Goal: Task Accomplishment & Management: Manage account settings

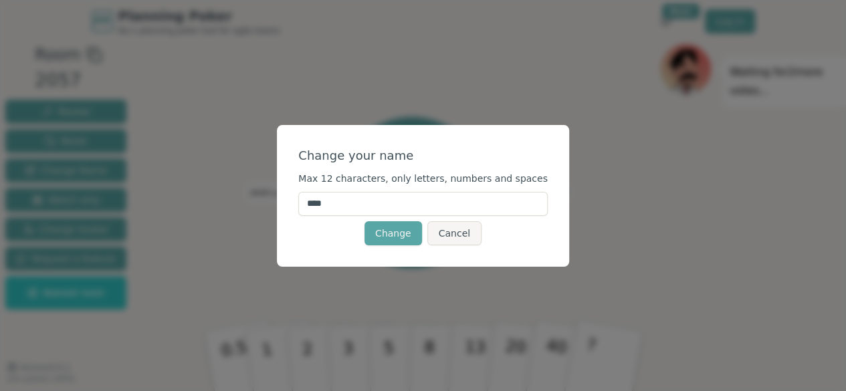
drag, startPoint x: 357, startPoint y: 206, endPoint x: 303, endPoint y: 205, distance: 54.2
click at [303, 205] on div "Change your name Max 12 characters, only letters, numbers and spaces **** Chang…" at bounding box center [423, 196] width 292 height 142
type input "*****"
click at [596, 204] on div "Change your name Max 12 characters, only letters, numbers and spaces ***** Chan…" at bounding box center [423, 195] width 846 height 391
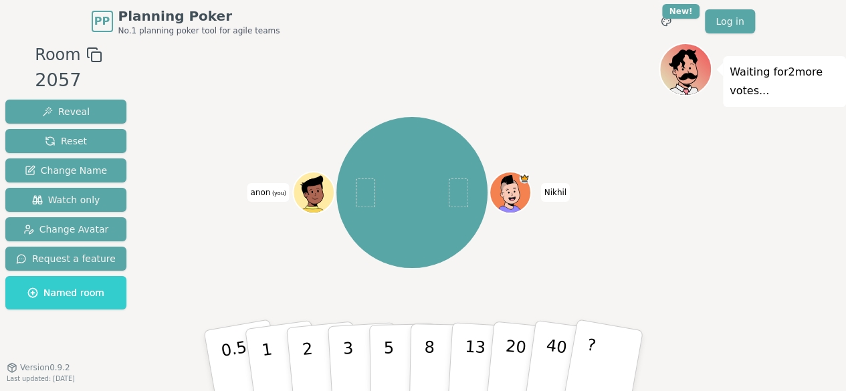
click at [250, 197] on span "anon (you)" at bounding box center [268, 192] width 42 height 19
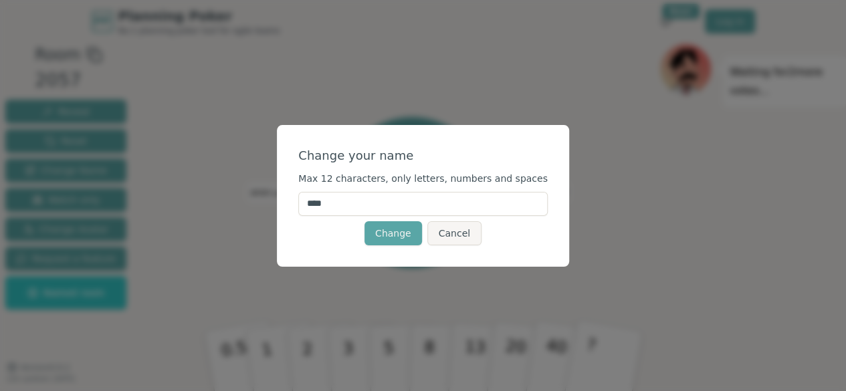
click at [339, 205] on input "****" at bounding box center [423, 204] width 250 height 24
drag, startPoint x: 363, startPoint y: 205, endPoint x: 246, endPoint y: 204, distance: 116.4
click at [246, 204] on div "Change your name Max 12 characters, only letters, numbers and spaces **** Chang…" at bounding box center [423, 195] width 846 height 391
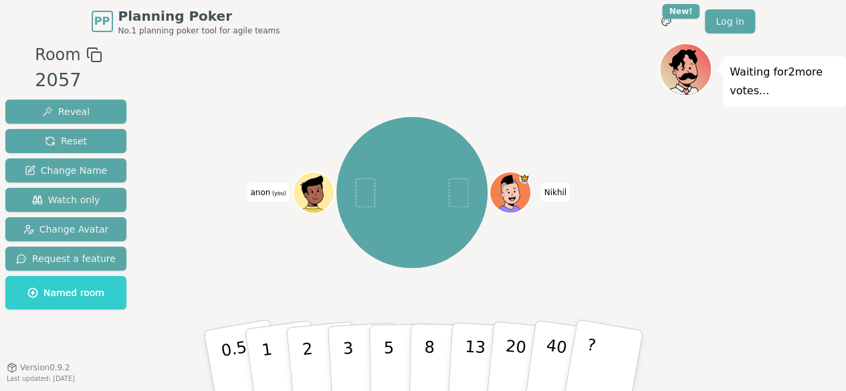
click at [265, 193] on span "anon (you)" at bounding box center [268, 192] width 42 height 19
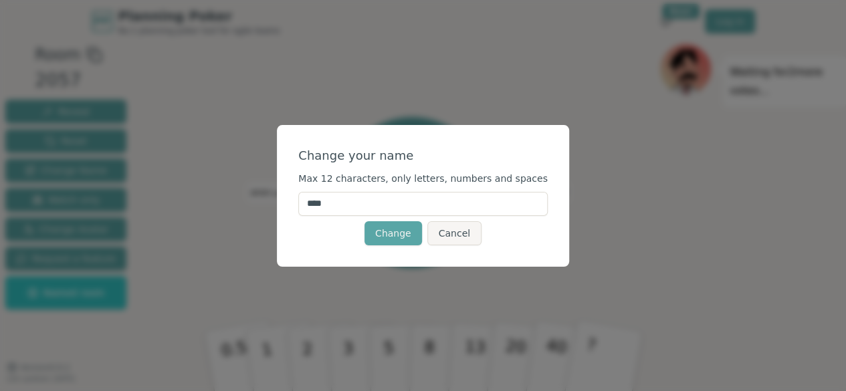
click at [341, 209] on input "****" at bounding box center [423, 204] width 250 height 24
type input "*****"
click at [383, 231] on button "Change" at bounding box center [394, 233] width 58 height 24
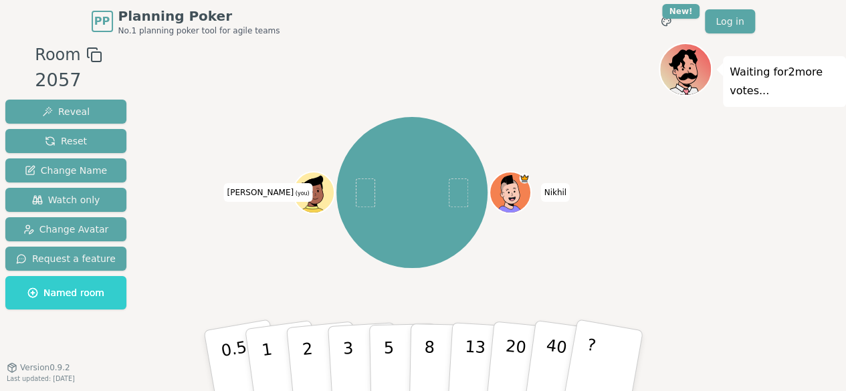
click at [784, 217] on div "Waiting for 2 more votes..." at bounding box center [752, 227] width 187 height 368
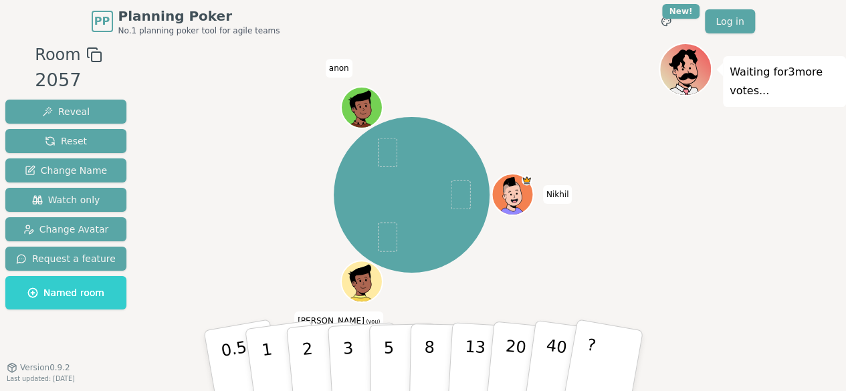
click at [369, 275] on icon at bounding box center [369, 275] width 2 height 7
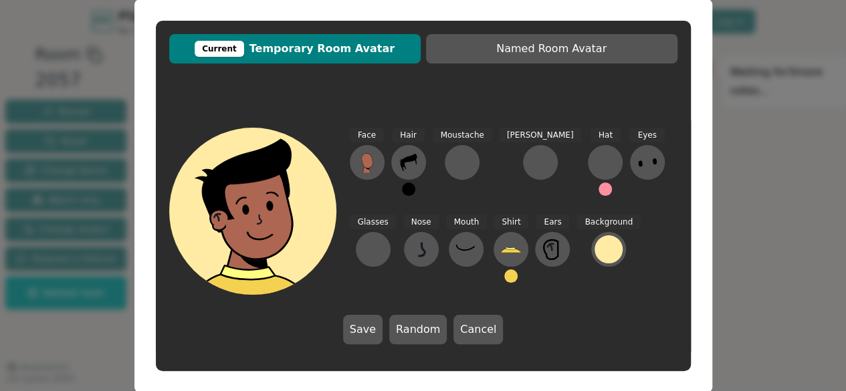
scroll to position [19, 0]
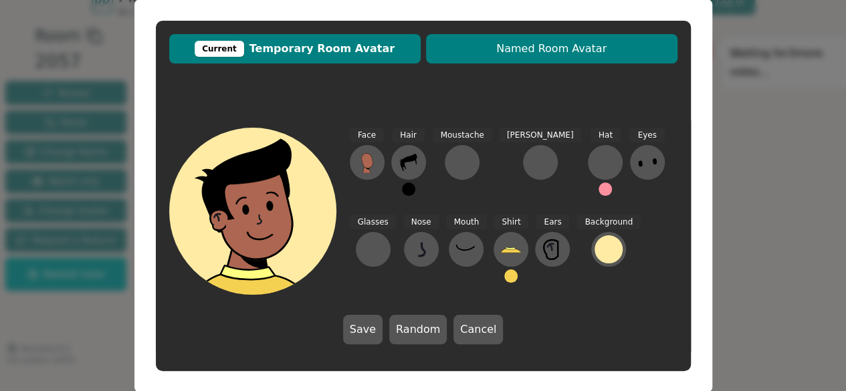
click at [547, 41] on span "Named Room Avatar" at bounding box center [552, 49] width 238 height 16
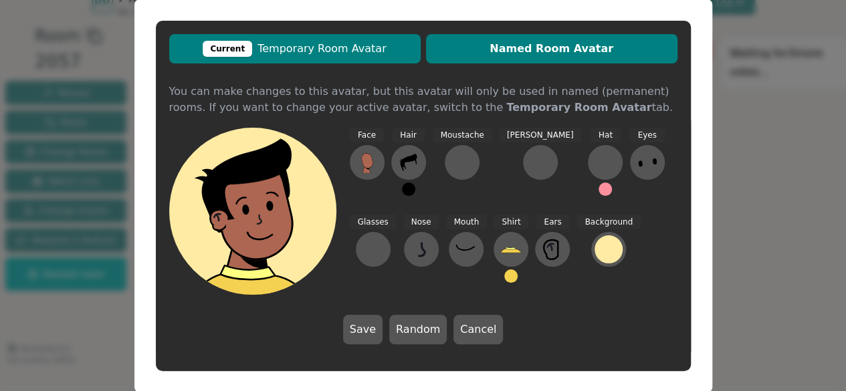
click at [370, 57] on button "Current Temporary Room Avatar" at bounding box center [295, 48] width 252 height 29
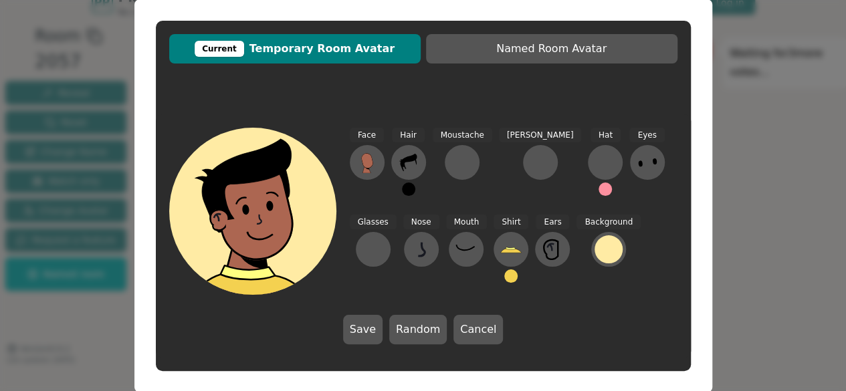
click at [604, 30] on div "Current Temporary Room Avatar Named Room Avatar Face Hair Moustache [PERSON_NAM…" at bounding box center [423, 196] width 535 height 351
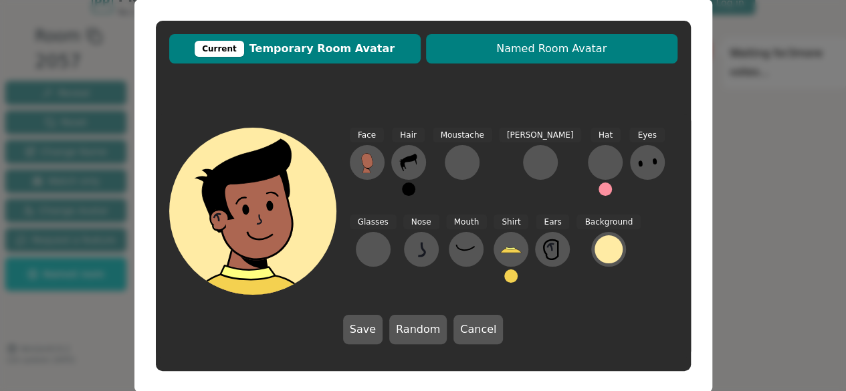
click at [603, 43] on span "Named Room Avatar" at bounding box center [552, 49] width 238 height 16
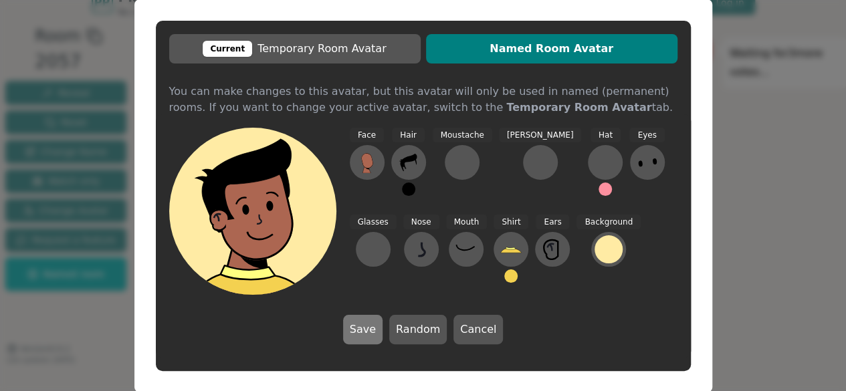
click at [379, 334] on button "Save" at bounding box center [362, 329] width 39 height 29
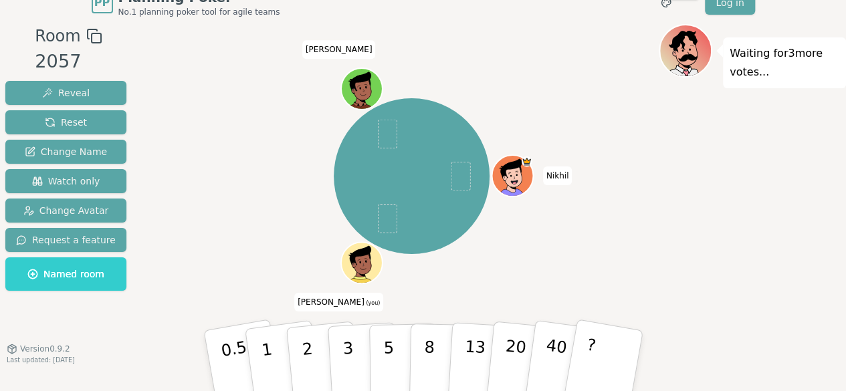
click at [799, 272] on div "Waiting for 3 more votes..." at bounding box center [752, 208] width 187 height 368
click at [369, 252] on icon at bounding box center [359, 257] width 21 height 23
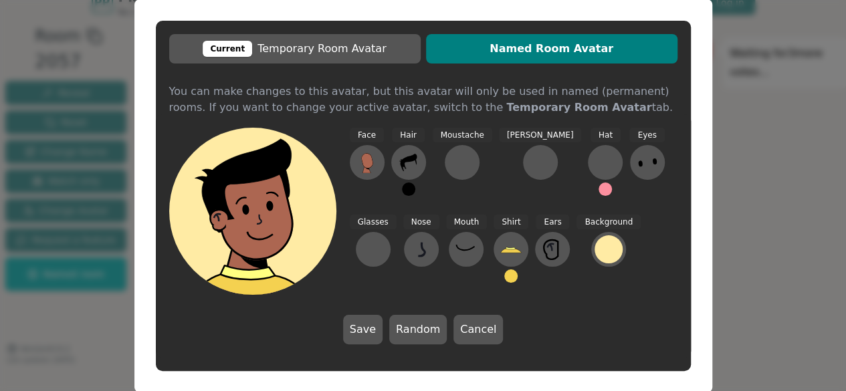
click at [547, 53] on span "Named Room Avatar" at bounding box center [552, 49] width 238 height 16
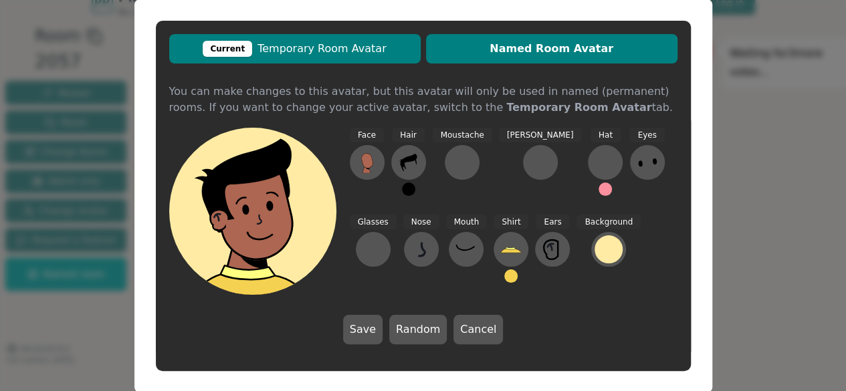
click at [312, 55] on span "Current Temporary Room Avatar" at bounding box center [295, 49] width 238 height 16
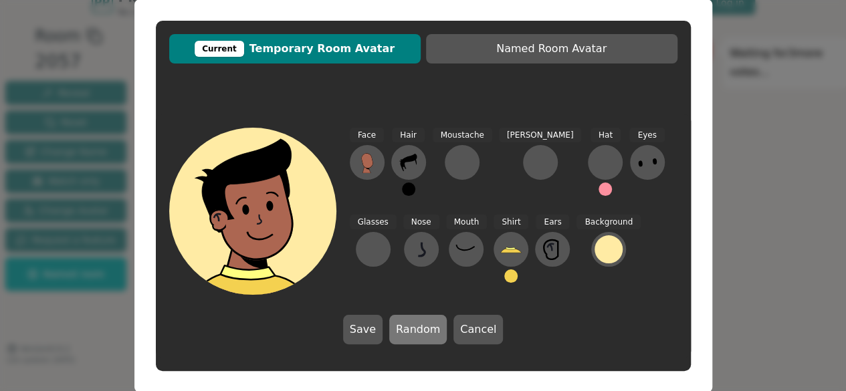
click at [403, 331] on button "Random" at bounding box center [418, 329] width 58 height 29
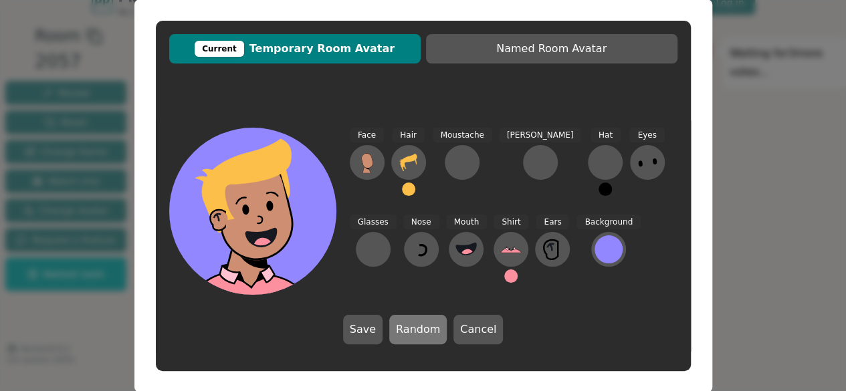
click at [403, 331] on button "Random" at bounding box center [418, 329] width 58 height 29
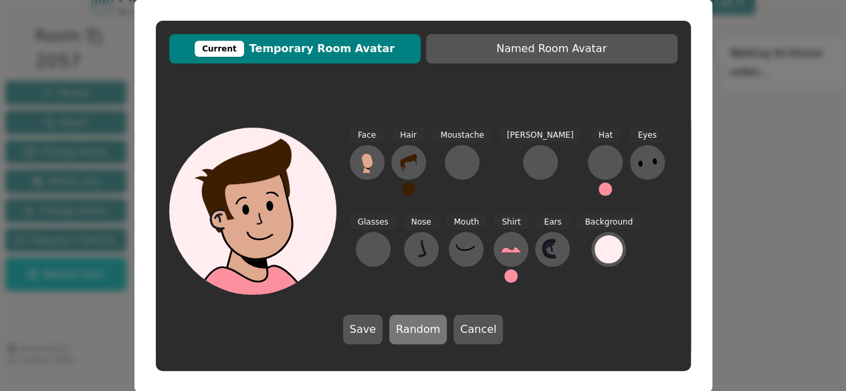
click at [403, 331] on button "Random" at bounding box center [418, 329] width 58 height 29
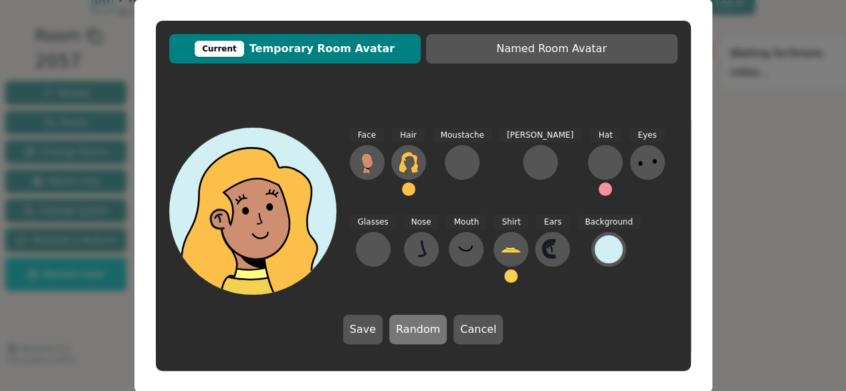
click at [403, 331] on button "Random" at bounding box center [418, 329] width 58 height 29
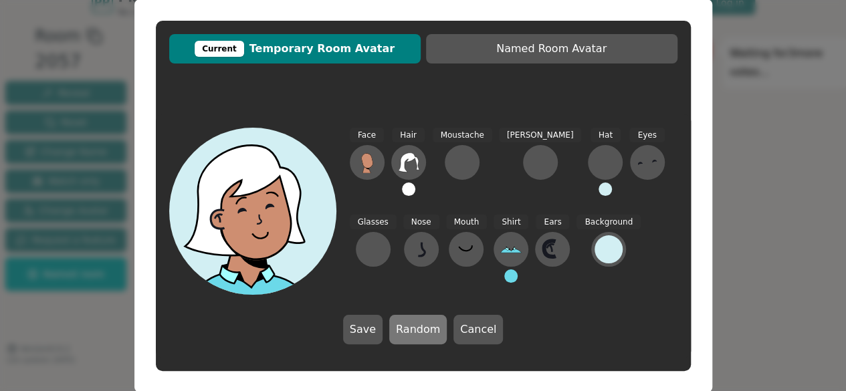
click at [403, 331] on button "Random" at bounding box center [418, 329] width 58 height 29
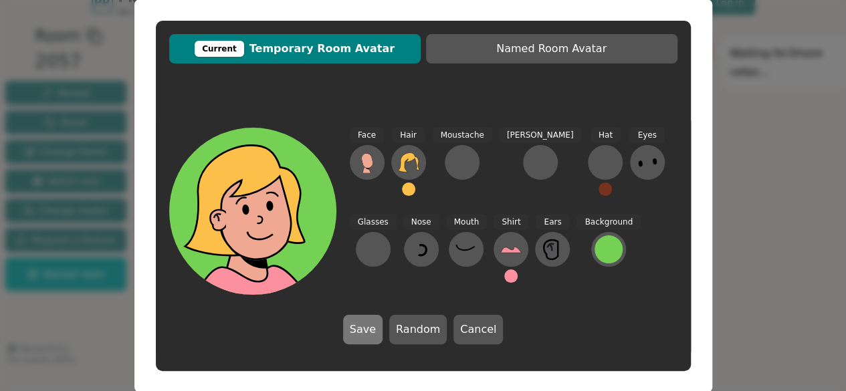
click at [353, 335] on button "Save" at bounding box center [362, 329] width 39 height 29
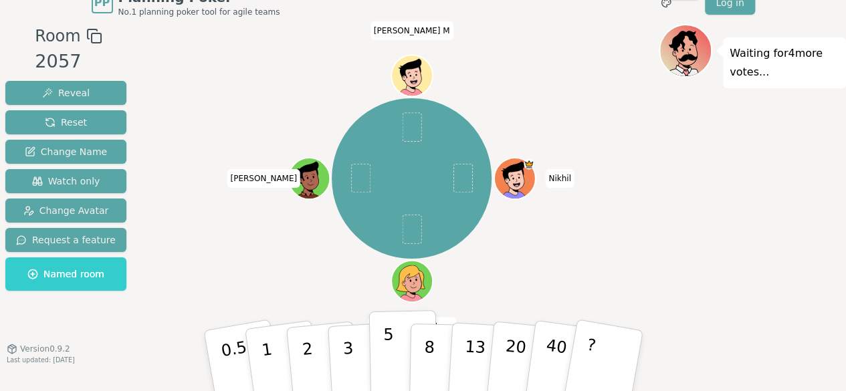
click at [397, 350] on button "5" at bounding box center [403, 361] width 69 height 102
click at [397, 346] on button "5" at bounding box center [403, 361] width 69 height 102
click at [415, 310] on div "Room 2057 Reveal Reset Change Name Watch only Change Avatar Request a feature N…" at bounding box center [423, 208] width 846 height 368
click at [400, 334] on button "5" at bounding box center [403, 361] width 69 height 102
click at [360, 363] on button "3" at bounding box center [363, 361] width 73 height 104
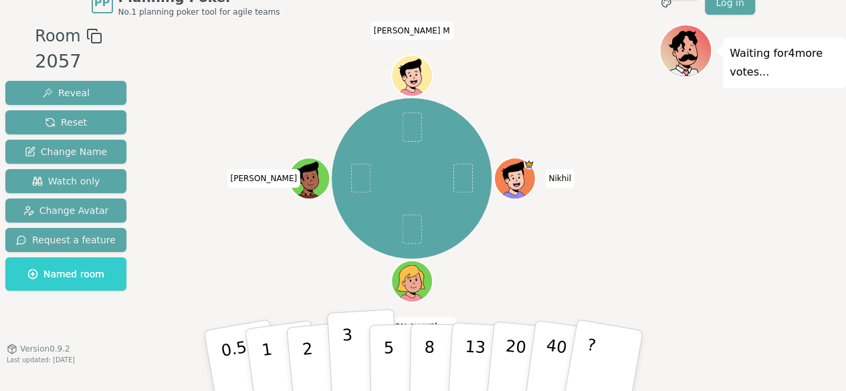
click at [354, 359] on button "3" at bounding box center [363, 361] width 73 height 104
click at [343, 362] on button "3" at bounding box center [363, 361] width 73 height 104
click at [638, 232] on div "Nikhil [PERSON_NAME] (you) [PERSON_NAME] M" at bounding box center [412, 178] width 494 height 261
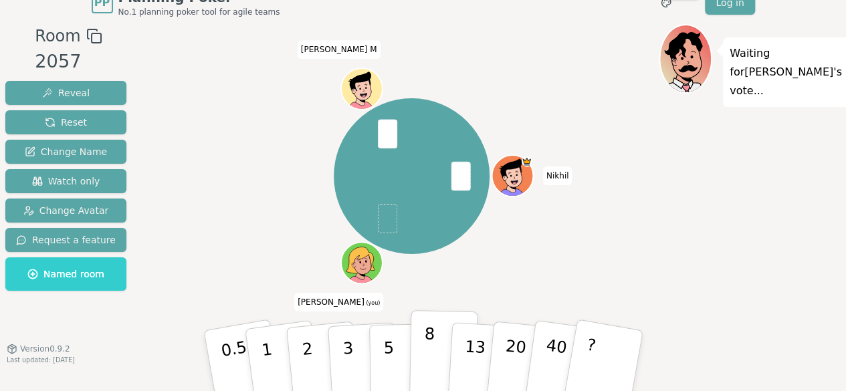
click at [422, 358] on button "8" at bounding box center [443, 361] width 69 height 102
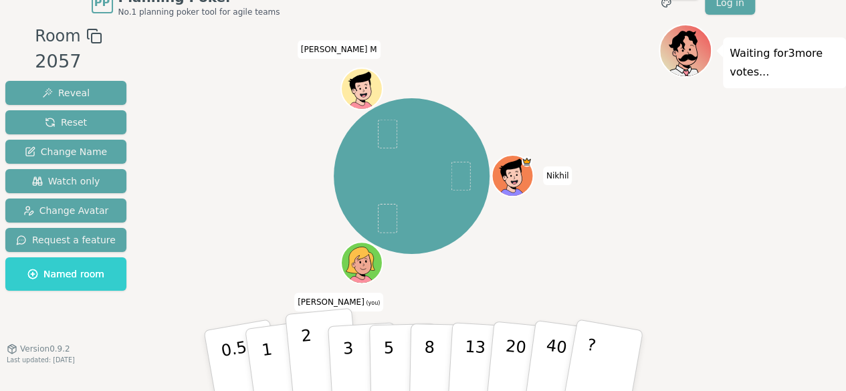
click at [302, 362] on button "2" at bounding box center [322, 361] width 76 height 106
click at [264, 367] on p "1" at bounding box center [268, 363] width 20 height 73
click at [394, 359] on button "5" at bounding box center [403, 361] width 69 height 102
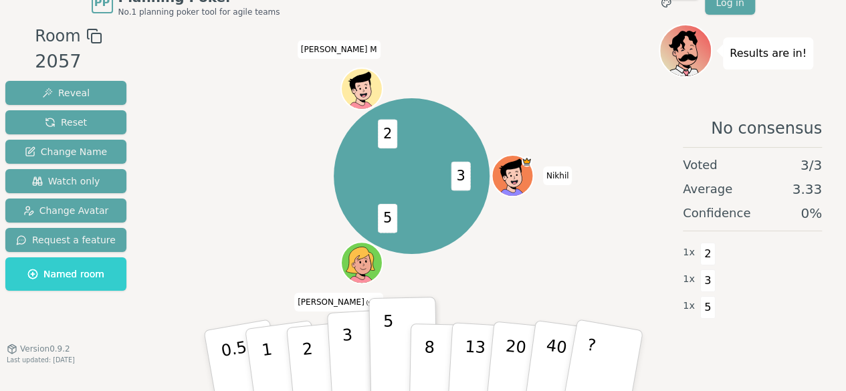
click at [345, 347] on p "3" at bounding box center [348, 362] width 15 height 73
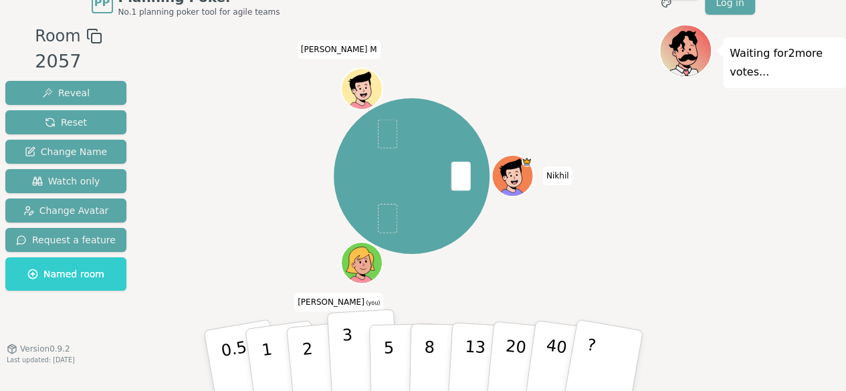
click at [342, 375] on button "3" at bounding box center [363, 361] width 73 height 104
